Goal: Transaction & Acquisition: Download file/media

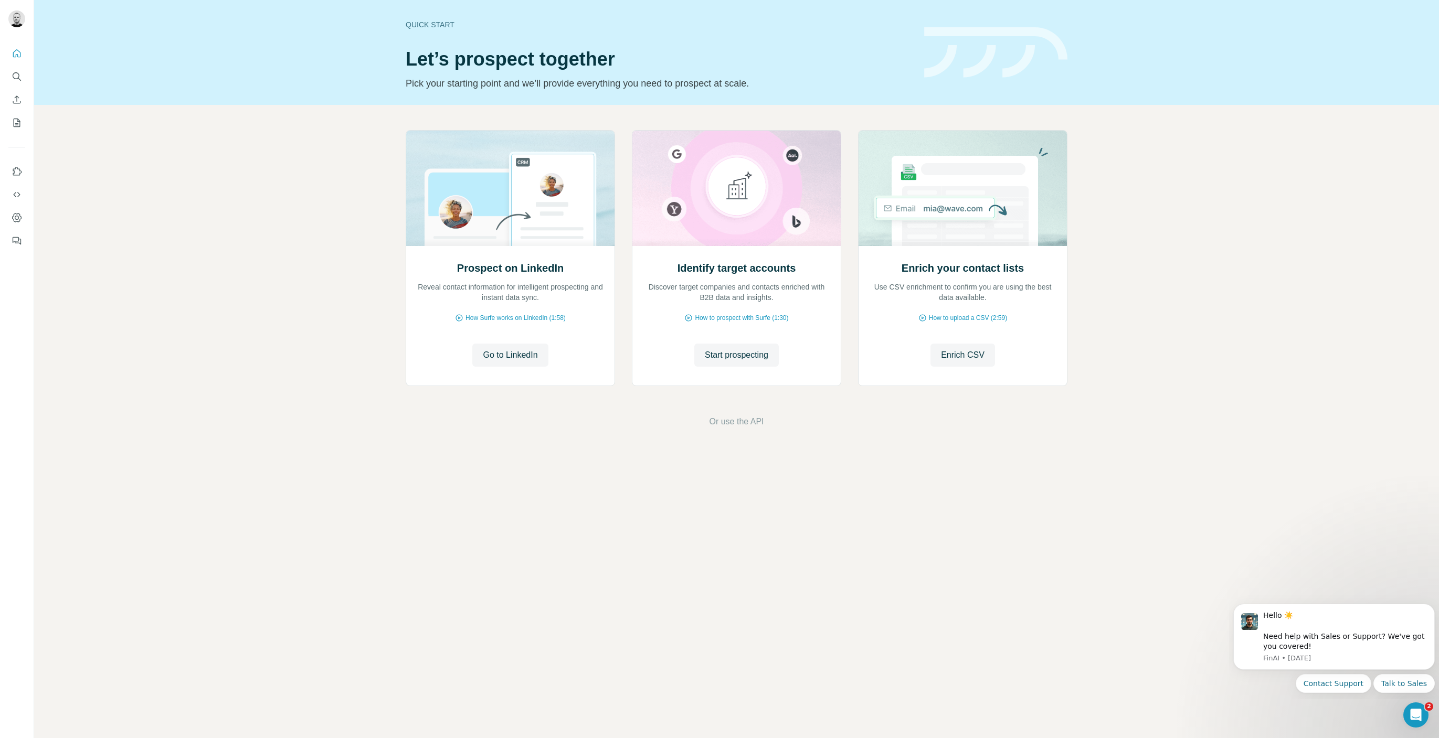
click at [238, 277] on div "Prospect on LinkedIn Reveal contact information for intelligent prospecting and…" at bounding box center [736, 279] width 1405 height 348
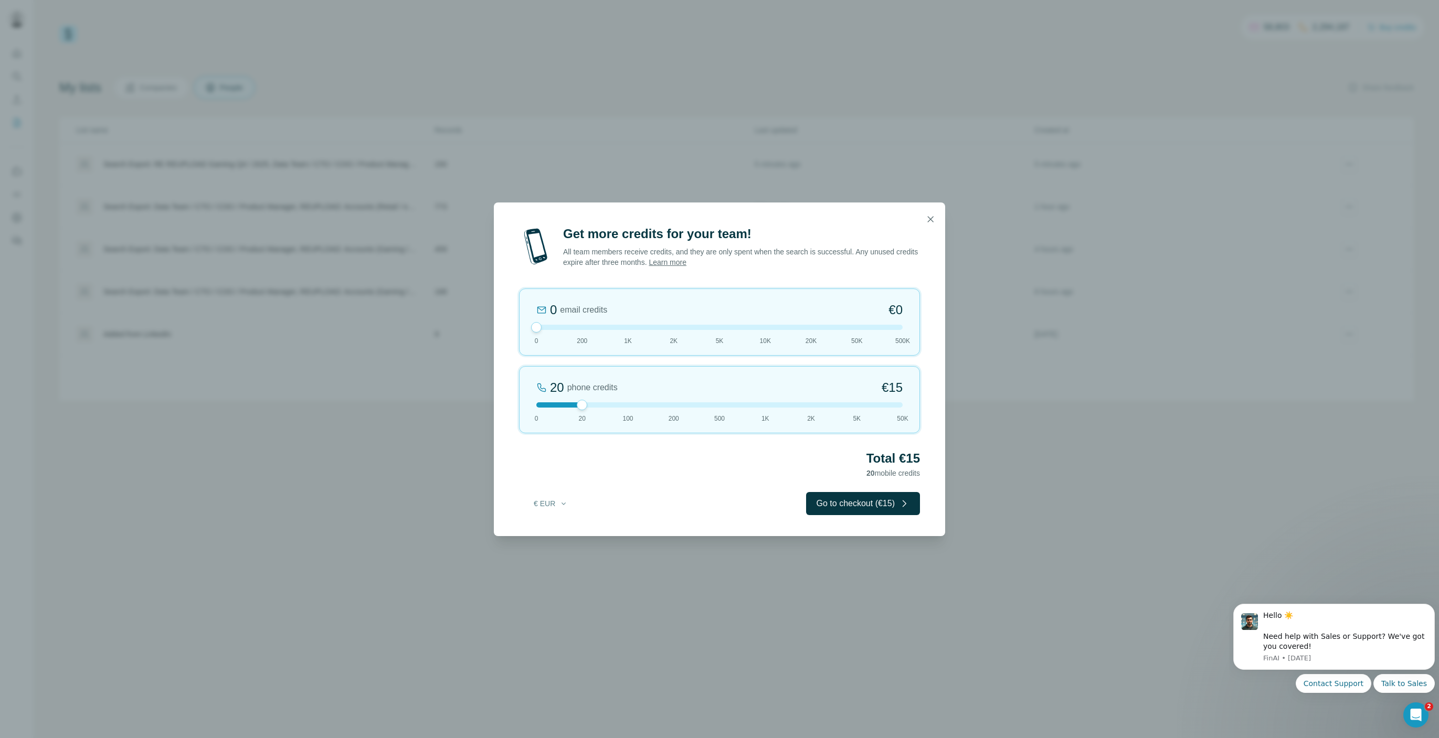
drag, startPoint x: 581, startPoint y: 327, endPoint x: 490, endPoint y: 331, distance: 91.9
click at [494, 331] on div "Get more credits for your team! All team members receive credits, and they are …" at bounding box center [719, 381] width 451 height 311
click at [929, 219] on icon "button" at bounding box center [930, 219] width 10 height 10
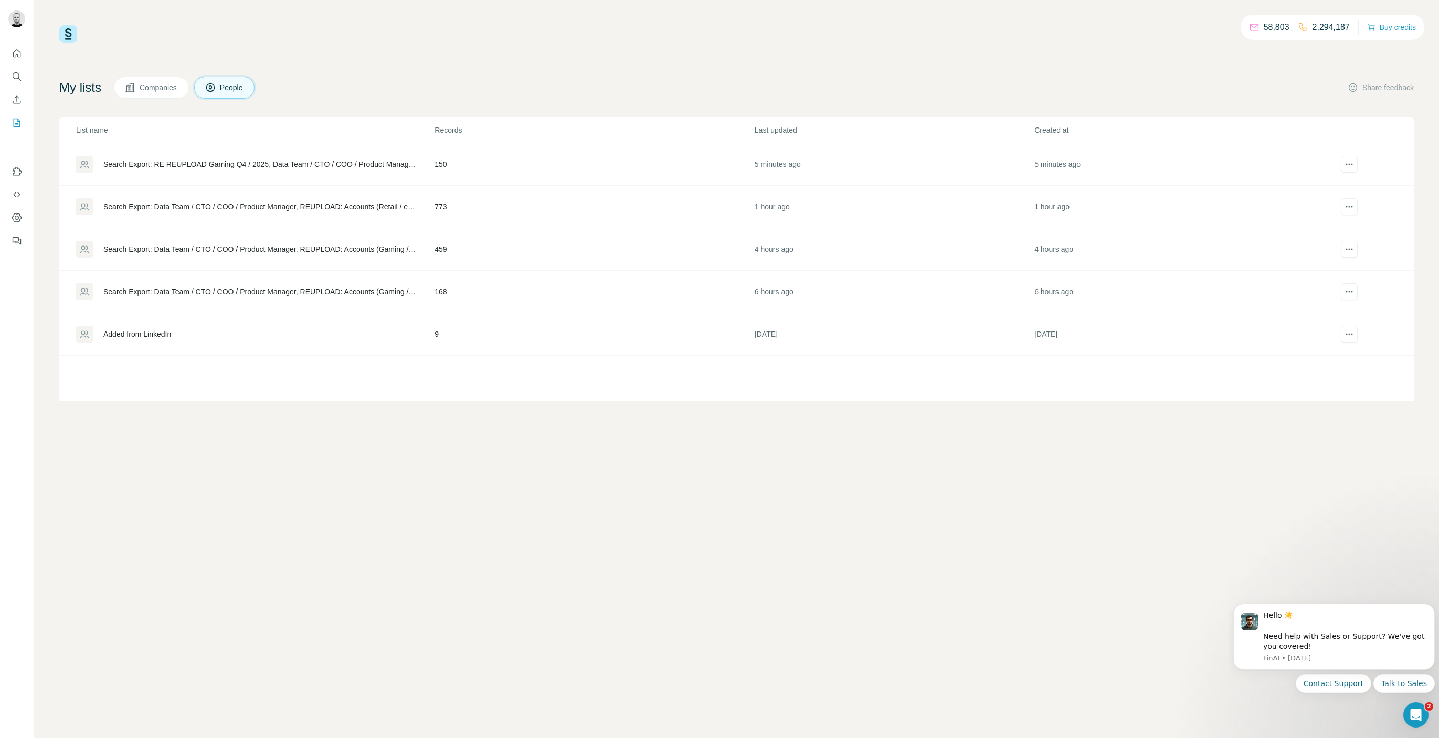
click at [435, 84] on div "My lists Companies People Share feedback" at bounding box center [736, 88] width 1354 height 22
click at [1350, 209] on icon "actions" at bounding box center [1349, 206] width 10 height 10
click at [1066, 468] on div "58,803 2,294,187 Buy credits My lists Companies People Share feedback List name…" at bounding box center [736, 369] width 1405 height 738
click at [1348, 271] on span "Download list as CSV" at bounding box center [1329, 270] width 71 height 10
click at [1348, 293] on icon "actions" at bounding box center [1349, 291] width 10 height 10
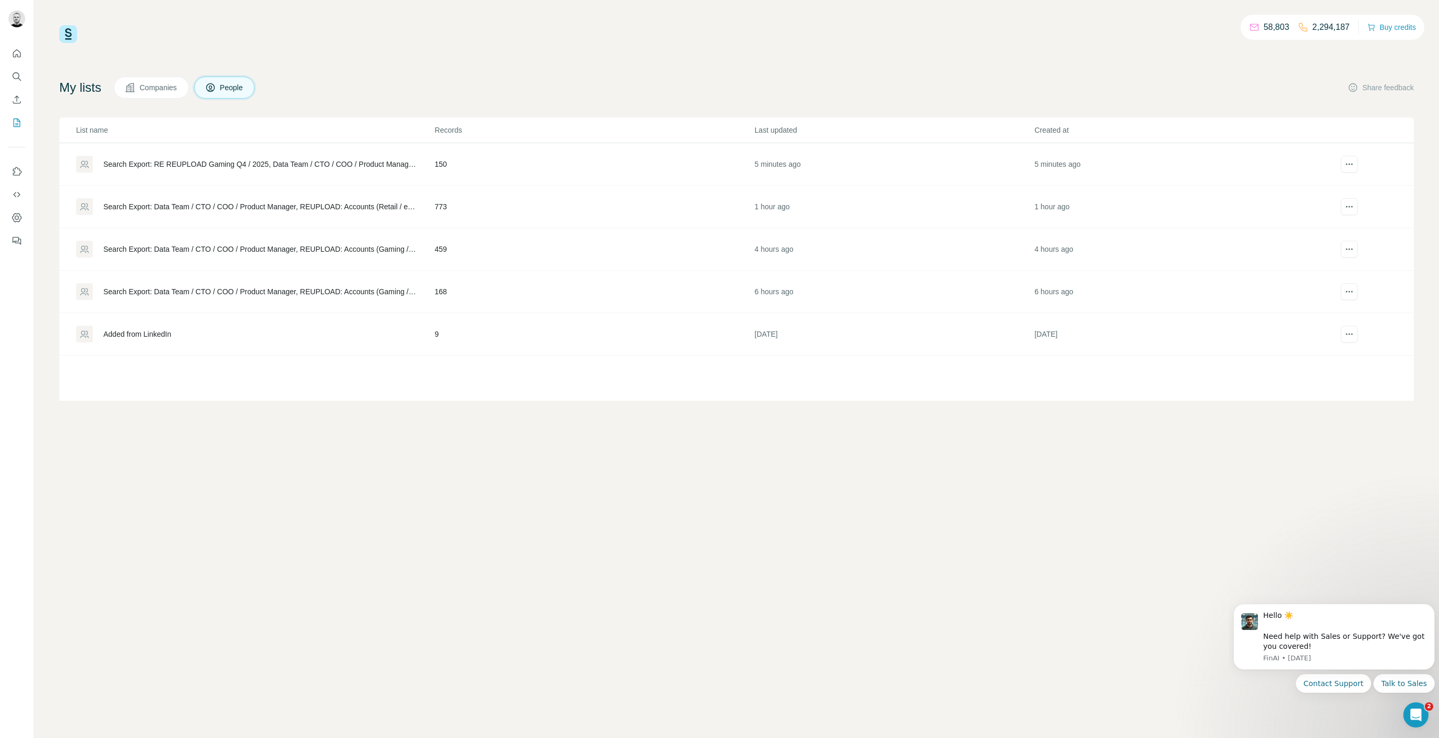
click at [982, 461] on div "58,803 2,294,187 Buy credits My lists Companies People Share feedback List name…" at bounding box center [736, 369] width 1405 height 738
click at [170, 88] on span "Companies" at bounding box center [159, 87] width 38 height 10
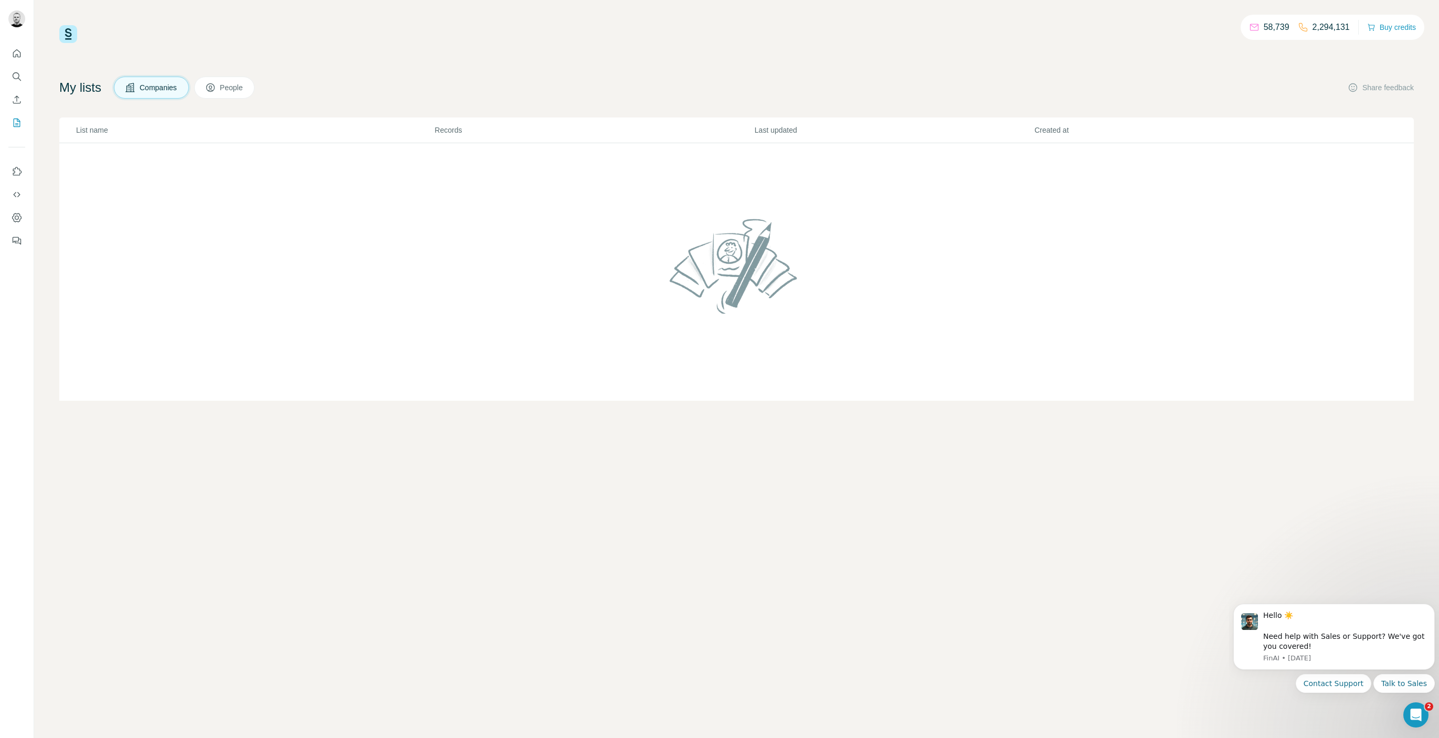
click at [235, 89] on span "People" at bounding box center [232, 87] width 24 height 10
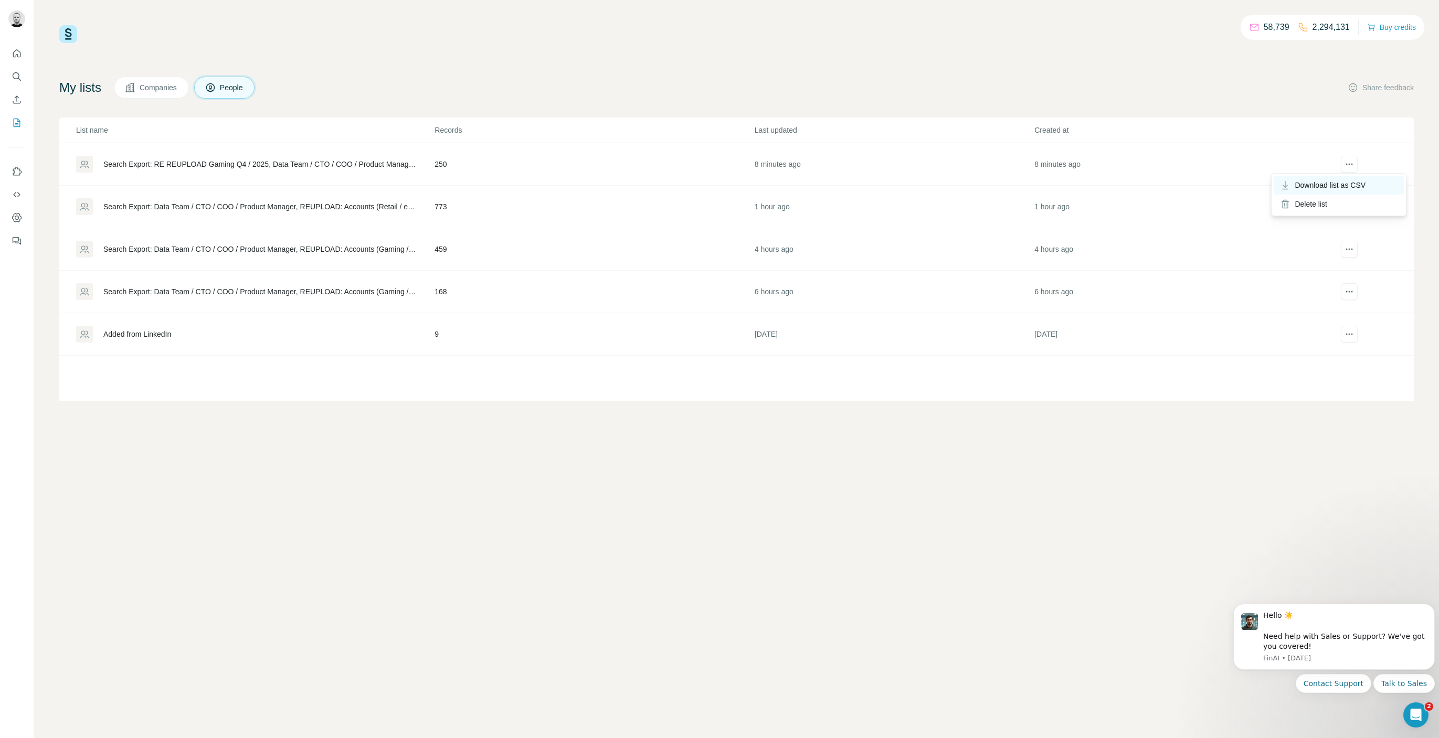
click at [1350, 189] on span "Download list as CSV" at bounding box center [1329, 185] width 71 height 10
click at [1353, 211] on button "actions" at bounding box center [1349, 206] width 17 height 17
click at [1353, 231] on span "Download list as CSV" at bounding box center [1329, 227] width 71 height 10
